Goal: Task Accomplishment & Management: Manage account settings

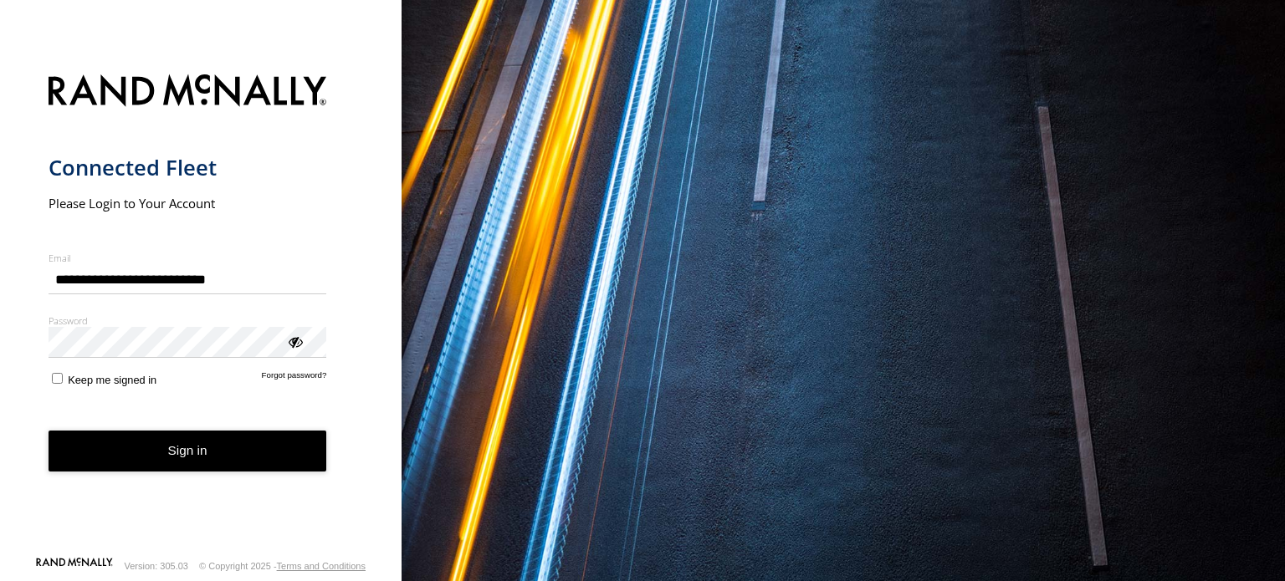
type input "**********"
click at [124, 469] on button "Sign in" at bounding box center [188, 451] width 278 height 41
click at [92, 565] on link "[PERSON_NAME] [PERSON_NAME]" at bounding box center [74, 566] width 77 height 17
click at [67, 84] on img "main" at bounding box center [188, 92] width 278 height 43
